Goal: Information Seeking & Learning: Learn about a topic

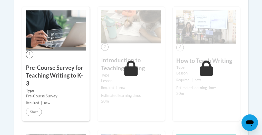
scroll to position [149, 0]
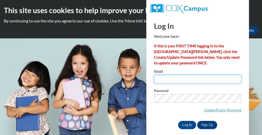
click at [169, 80] on input "Email" at bounding box center [197, 78] width 87 height 9
type input "[PERSON_NAME][EMAIL_ADDRESS][PERSON_NAME][DOMAIN_NAME]"
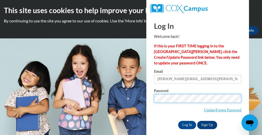
click at [178, 120] on input "Log In" at bounding box center [187, 124] width 18 height 8
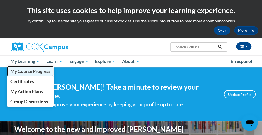
click at [39, 68] on link "My Course Progress" at bounding box center [30, 71] width 47 height 10
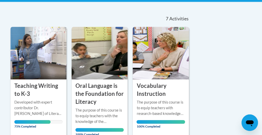
scroll to position [107, 0]
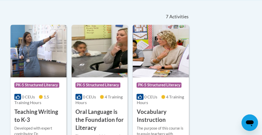
click at [37, 90] on div "Course Category: PK-5 Structured Literacy" at bounding box center [38, 86] width 48 height 12
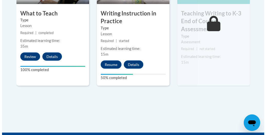
scroll to position [365, 0]
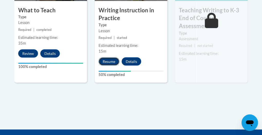
click at [112, 60] on button "Resume" at bounding box center [109, 61] width 21 height 8
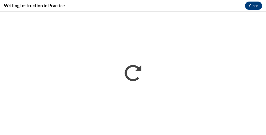
scroll to position [0, 0]
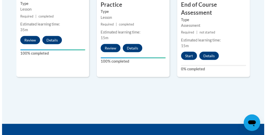
scroll to position [379, 0]
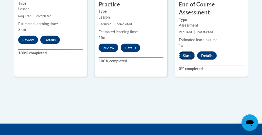
click at [187, 53] on button "Start" at bounding box center [187, 55] width 16 height 8
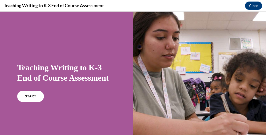
scroll to position [0, 0]
click at [27, 98] on link "START" at bounding box center [30, 96] width 28 height 12
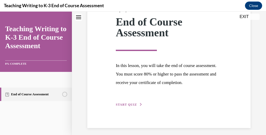
scroll to position [78, 0]
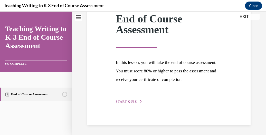
click at [130, 101] on span "START QUIZ" at bounding box center [126, 101] width 21 height 4
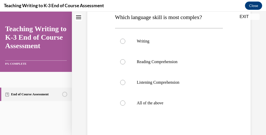
scroll to position [87, 0]
click at [121, 101] on div at bounding box center [122, 102] width 5 height 5
click at [121, 101] on input "All of the above" at bounding box center [122, 102] width 5 height 5
radio input "true"
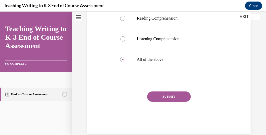
click at [177, 97] on button "SUBMIT" at bounding box center [169, 96] width 44 height 10
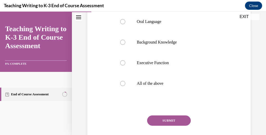
scroll to position [107, 0]
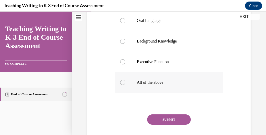
click at [169, 85] on p "All of the above" at bounding box center [173, 82] width 73 height 5
click at [125, 85] on input "All of the above" at bounding box center [122, 82] width 5 height 5
radio input "true"
click at [167, 124] on button "SUBMIT" at bounding box center [169, 119] width 44 height 10
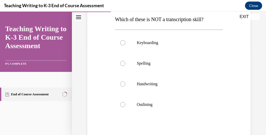
scroll to position [84, 0]
click at [163, 105] on p "Outlining" at bounding box center [173, 103] width 73 height 5
click at [125, 105] on input "Outlining" at bounding box center [122, 103] width 5 height 5
radio input "true"
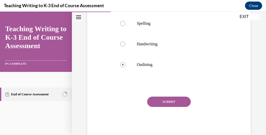
click at [163, 105] on button "SUBMIT" at bounding box center [169, 101] width 44 height 10
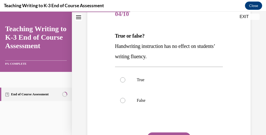
scroll to position [70, 0]
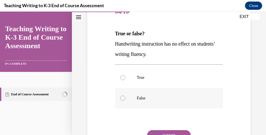
click at [168, 96] on p "False" at bounding box center [173, 97] width 73 height 5
click at [125, 96] on input "False" at bounding box center [122, 97] width 5 height 5
radio input "true"
click at [168, 133] on button "SUBMIT" at bounding box center [169, 135] width 44 height 10
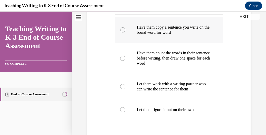
scroll to position [119, 0]
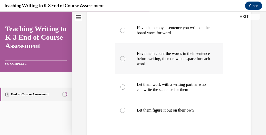
click at [159, 58] on p "Have them count the words in their sentence before writing, then draw one space…" at bounding box center [173, 58] width 73 height 15
click at [125, 58] on input "Have them count the words in their sentence before writing, then draw one space…" at bounding box center [122, 58] width 5 height 5
radio input "true"
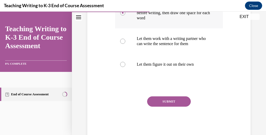
scroll to position [178, 0]
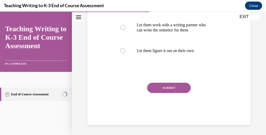
click at [163, 85] on button "SUBMIT" at bounding box center [169, 87] width 44 height 10
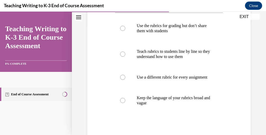
scroll to position [112, 0]
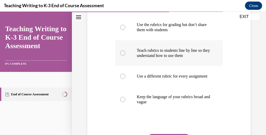
click at [165, 59] on label "Teach rubrics to students line by line so they understand how to use them" at bounding box center [169, 53] width 108 height 26
click at [125, 55] on input "Teach rubrics to students line by line so they understand how to use them" at bounding box center [122, 52] width 5 height 5
radio input "true"
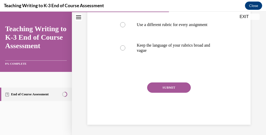
click at [168, 87] on button "SUBMIT" at bounding box center [169, 87] width 44 height 10
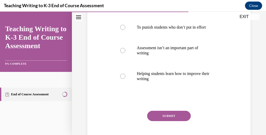
scroll to position [130, 0]
click at [168, 87] on label "Helping students learn how to improve their writing" at bounding box center [169, 76] width 108 height 26
click at [125, 79] on input "Helping students learn how to improve their writing" at bounding box center [122, 75] width 5 height 5
radio input "true"
click at [169, 118] on button "SUBMIT" at bounding box center [169, 115] width 44 height 10
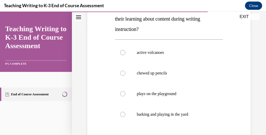
scroll to position [105, 0]
click at [152, 58] on label "active volcanoes" at bounding box center [169, 52] width 108 height 21
click at [125, 55] on input "active volcanoes" at bounding box center [122, 52] width 5 height 5
radio input "true"
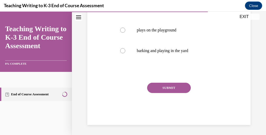
click at [160, 92] on button "SUBMIT" at bounding box center [169, 87] width 44 height 10
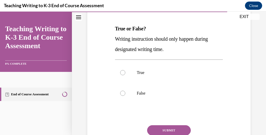
scroll to position [75, 0]
click at [159, 91] on p "False" at bounding box center [173, 92] width 73 height 5
click at [125, 91] on input "False" at bounding box center [122, 92] width 5 height 5
radio input "true"
click at [169, 129] on button "SUBMIT" at bounding box center [169, 130] width 44 height 10
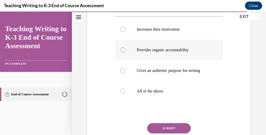
scroll to position [108, 0]
click at [176, 92] on p "All of the above" at bounding box center [173, 90] width 73 height 5
click at [125, 92] on input "All of the above" at bounding box center [122, 90] width 5 height 5
radio input "true"
click at [174, 127] on button "SUBMIT" at bounding box center [169, 128] width 44 height 10
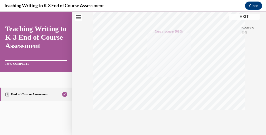
scroll to position [140, 0]
click at [241, 16] on button "EXIT" at bounding box center [244, 17] width 31 height 6
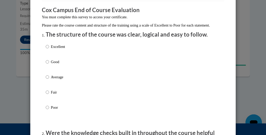
scroll to position [42, 0]
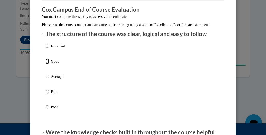
drag, startPoint x: 44, startPoint y: 69, endPoint x: 53, endPoint y: 67, distance: 8.5
click at [53, 67] on label "Good" at bounding box center [55, 65] width 19 height 14
click at [49, 64] on input "Good" at bounding box center [47, 61] width 3 height 6
radio input "true"
click at [53, 64] on p "Good" at bounding box center [58, 61] width 14 height 6
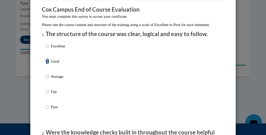
click at [49, 64] on input "Good" at bounding box center [47, 61] width 3 height 6
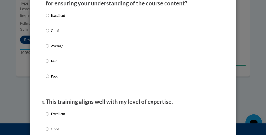
scroll to position [178, 0]
click at [54, 33] on p "Good" at bounding box center [58, 30] width 14 height 6
click at [49, 33] on input "Good" at bounding box center [47, 30] width 3 height 6
radio input "true"
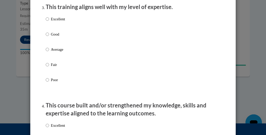
scroll to position [273, 0]
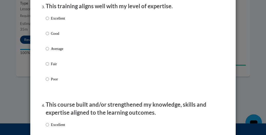
click at [54, 36] on p "Good" at bounding box center [58, 34] width 14 height 6
click at [49, 36] on input "Good" at bounding box center [47, 34] width 3 height 6
radio input "true"
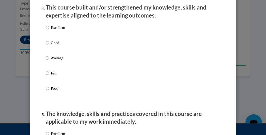
scroll to position [370, 0]
click at [54, 45] on p "Good" at bounding box center [58, 43] width 14 height 6
click at [49, 45] on input "Good" at bounding box center [47, 43] width 3 height 6
radio input "true"
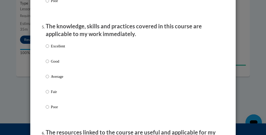
scroll to position [471, 0]
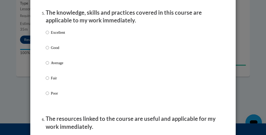
click at [54, 50] on p "Good" at bounding box center [58, 48] width 14 height 6
click at [49, 50] on input "Good" at bounding box center [47, 48] width 3 height 6
radio input "true"
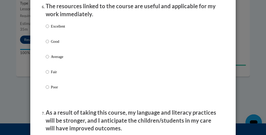
scroll to position [585, 0]
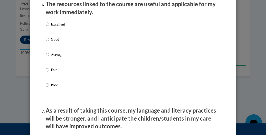
click at [53, 42] on p "Good" at bounding box center [58, 39] width 14 height 6
click at [49, 42] on input "Good" at bounding box center [47, 39] width 3 height 6
radio input "true"
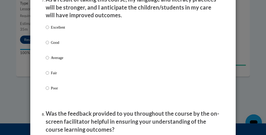
scroll to position [696, 0]
click at [58, 45] on p "Good" at bounding box center [58, 42] width 14 height 6
click at [49, 45] on input "Good" at bounding box center [47, 42] width 3 height 6
radio input "true"
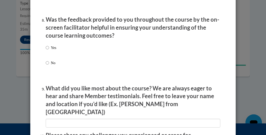
scroll to position [792, 0]
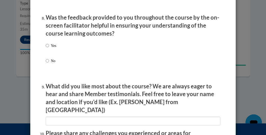
click at [51, 48] on p "Yes" at bounding box center [53, 46] width 5 height 6
click at [49, 48] on input "Yes" at bounding box center [47, 46] width 3 height 6
radio input "true"
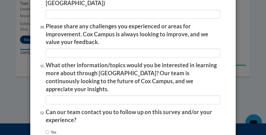
scroll to position [933, 0]
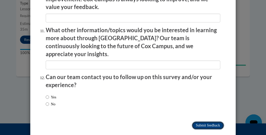
click at [209, 121] on input "Submit feedback" at bounding box center [208, 125] width 32 height 8
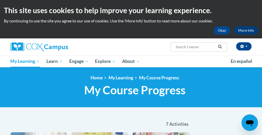
click at [189, 49] on input "Search..." at bounding box center [195, 47] width 41 height 6
type input "response to intervention"
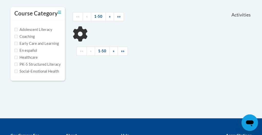
scroll to position [111, 0]
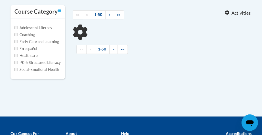
type input "response to intervention"
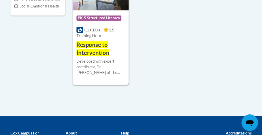
scroll to position [174, 0]
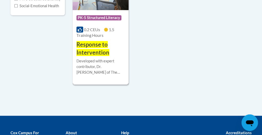
click at [97, 46] on span "Response to Intervention" at bounding box center [93, 48] width 33 height 15
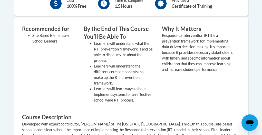
scroll to position [102, 0]
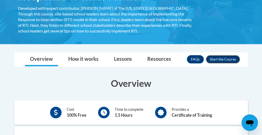
click at [226, 58] on button "Enroll" at bounding box center [223, 59] width 34 height 8
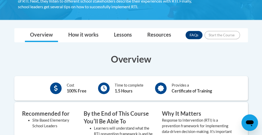
scroll to position [126, 0]
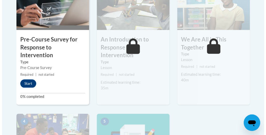
scroll to position [196, 0]
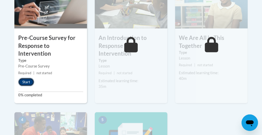
click at [25, 78] on button "Start" at bounding box center [26, 82] width 16 height 8
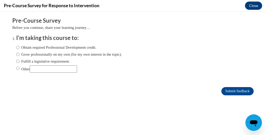
scroll to position [0, 0]
click at [16, 46] on input "Obtain required Professional Development credit." at bounding box center [17, 47] width 3 height 6
radio input "true"
click at [234, 93] on input "Submit feedback" at bounding box center [237, 91] width 32 height 8
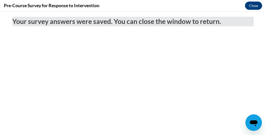
click at [147, 91] on body "Your survey answers were saved. You can close the window to return." at bounding box center [133, 73] width 266 height 123
click at [252, 6] on button "Close" at bounding box center [253, 6] width 17 height 8
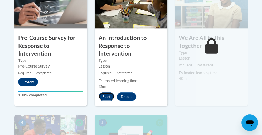
click at [109, 92] on button "Start" at bounding box center [107, 96] width 16 height 8
